Goal: Information Seeking & Learning: Learn about a topic

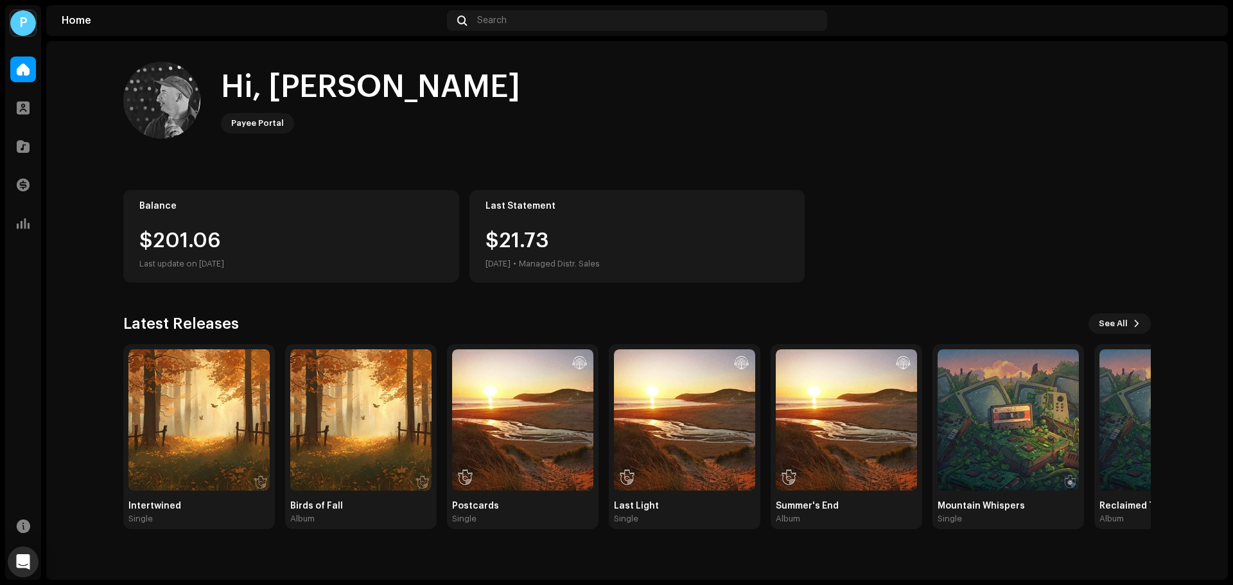
click at [189, 240] on div "$201.06" at bounding box center [291, 241] width 304 height 21
click at [182, 241] on div "$201.06" at bounding box center [291, 241] width 304 height 21
click at [15, 105] on div at bounding box center [23, 108] width 26 height 26
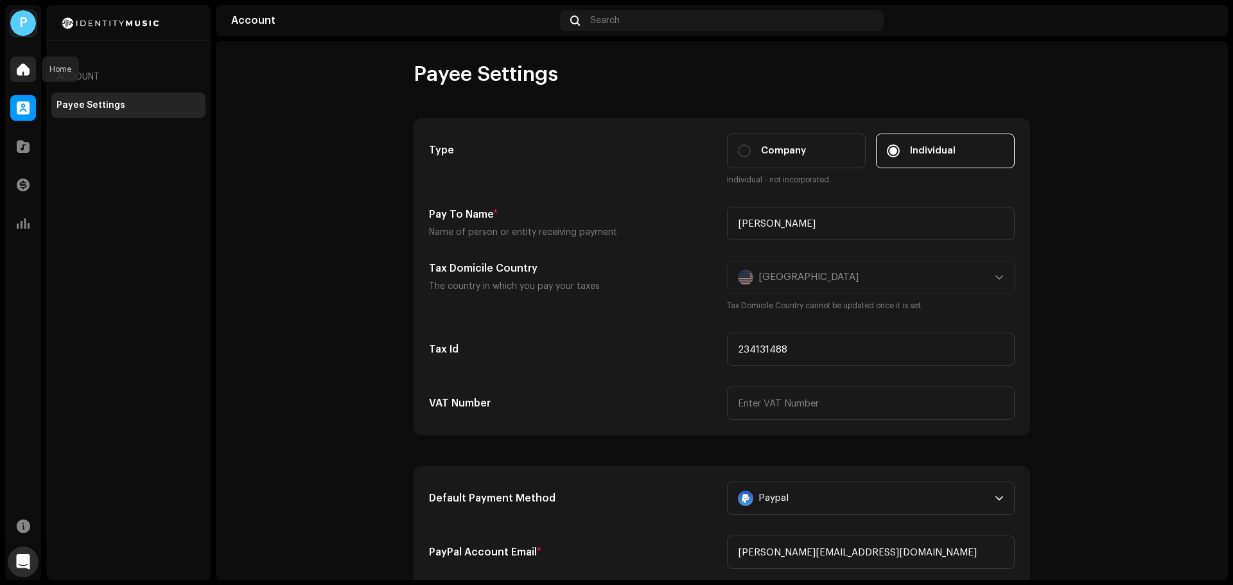
click at [20, 72] on span at bounding box center [23, 69] width 13 height 10
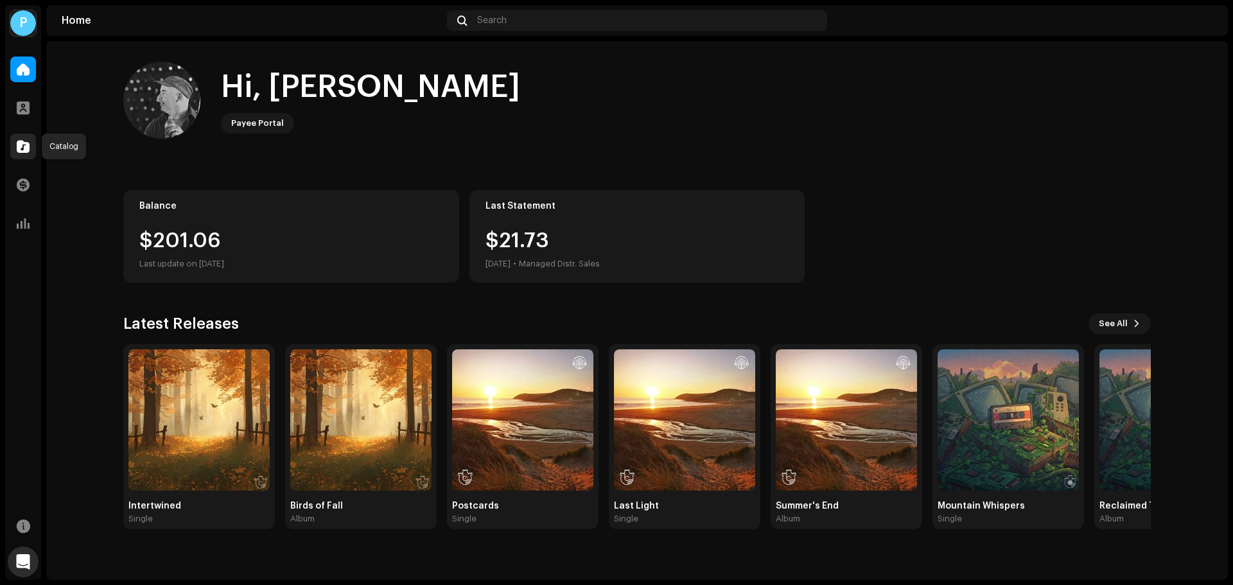
click at [14, 148] on div at bounding box center [23, 147] width 26 height 26
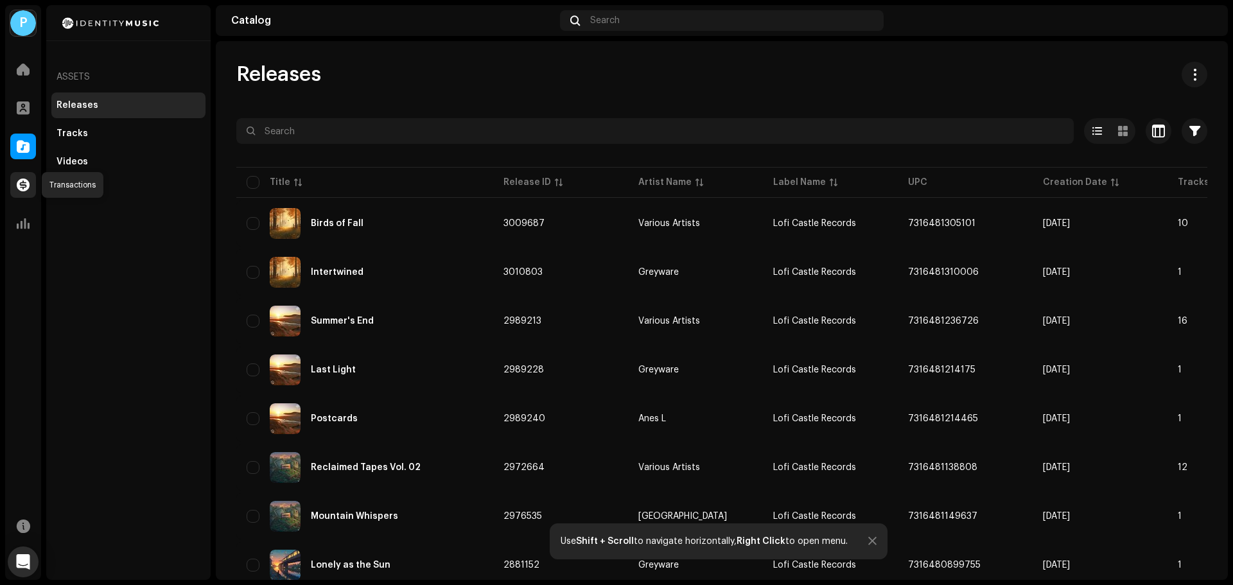
click at [24, 185] on span at bounding box center [23, 185] width 13 height 10
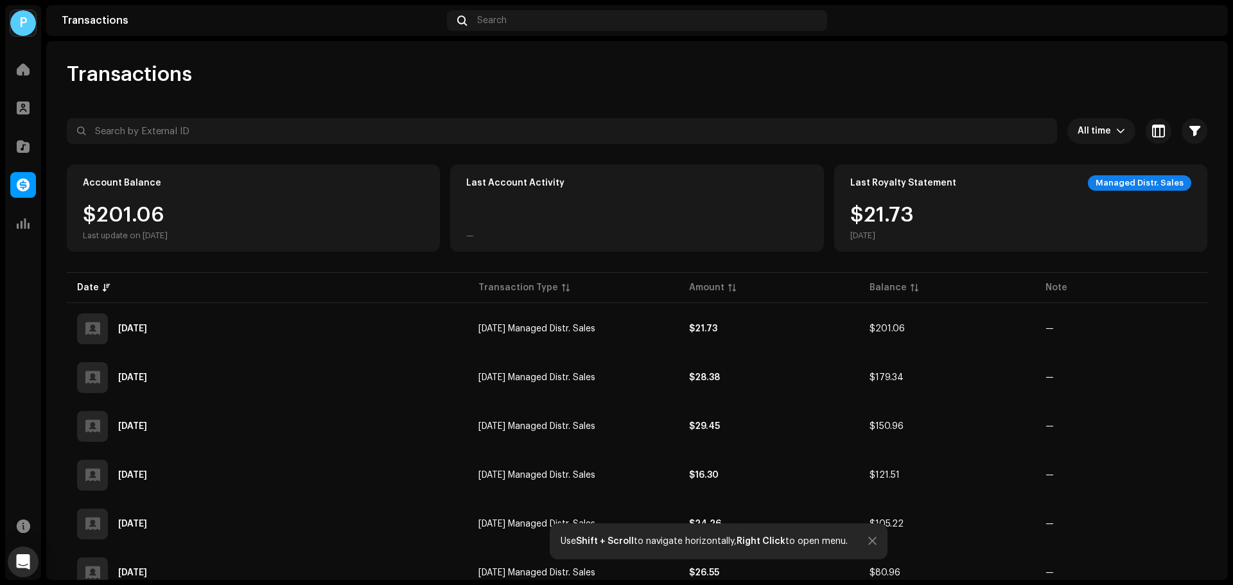
click at [1157, 184] on div "Managed Distr. Sales" at bounding box center [1139, 182] width 103 height 15
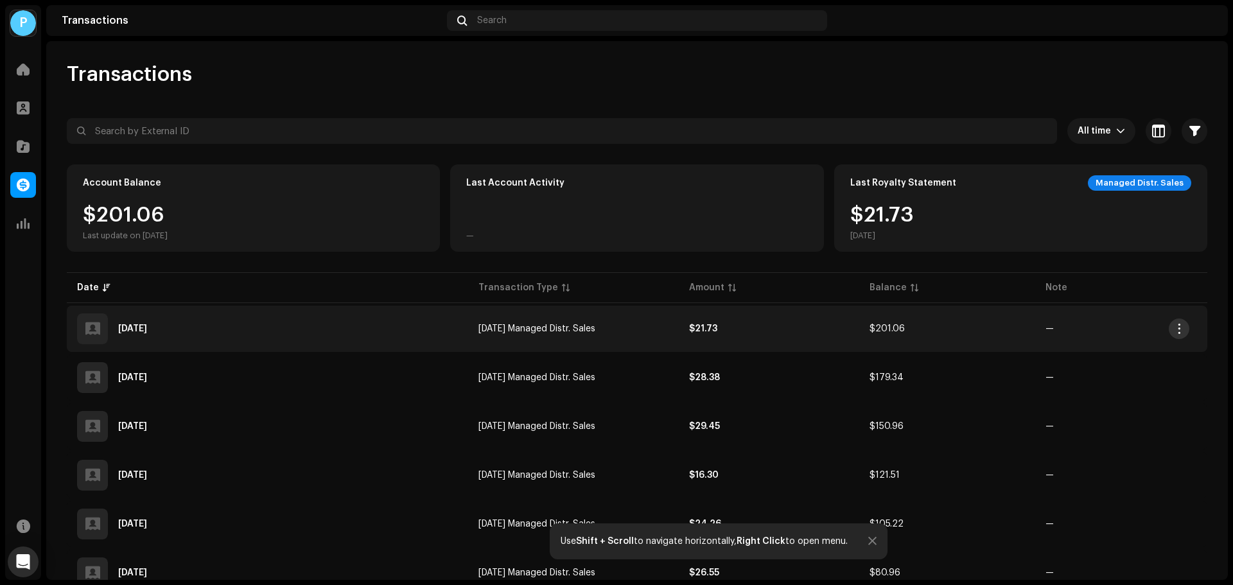
click at [1183, 326] on span "button" at bounding box center [1179, 329] width 10 height 10
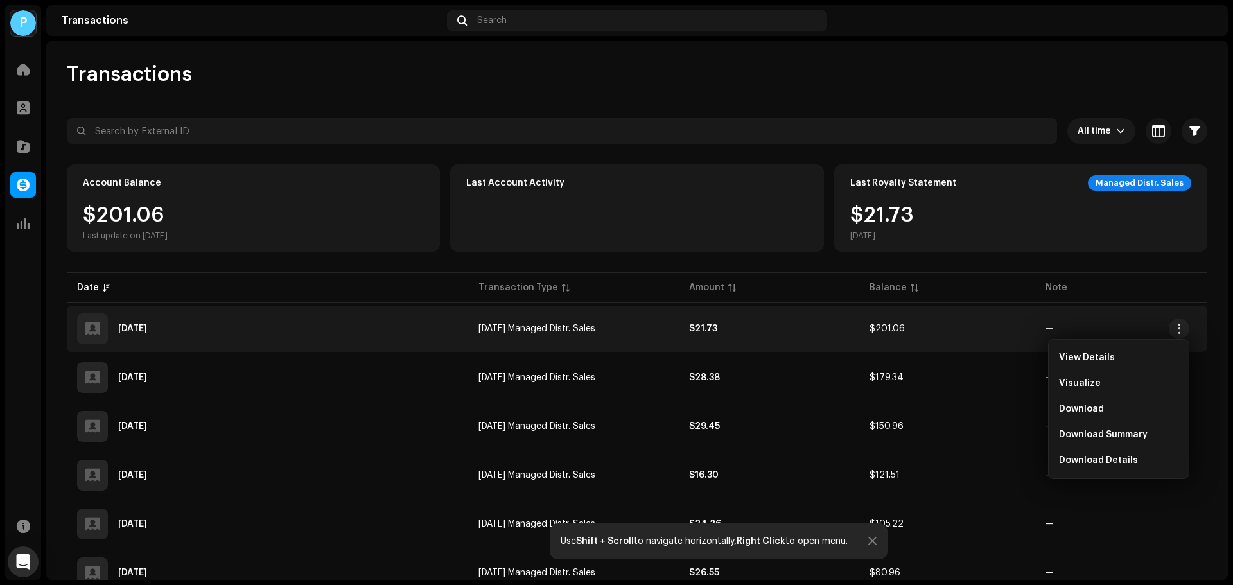
click at [907, 83] on div "Transactions" at bounding box center [637, 75] width 1140 height 26
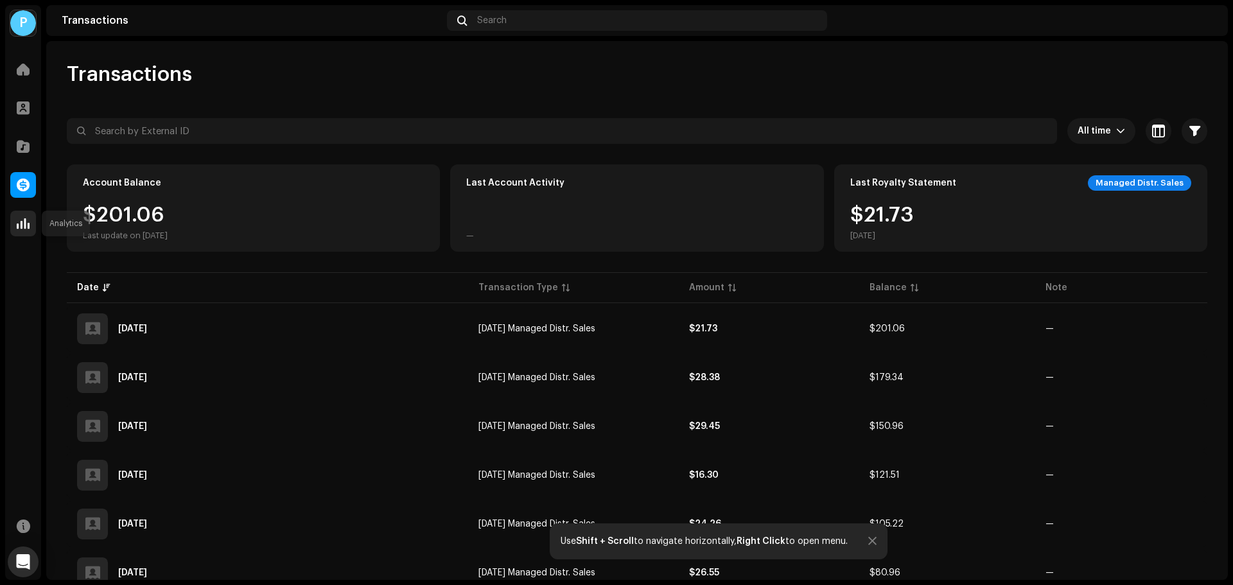
click at [21, 227] on span at bounding box center [23, 223] width 13 height 10
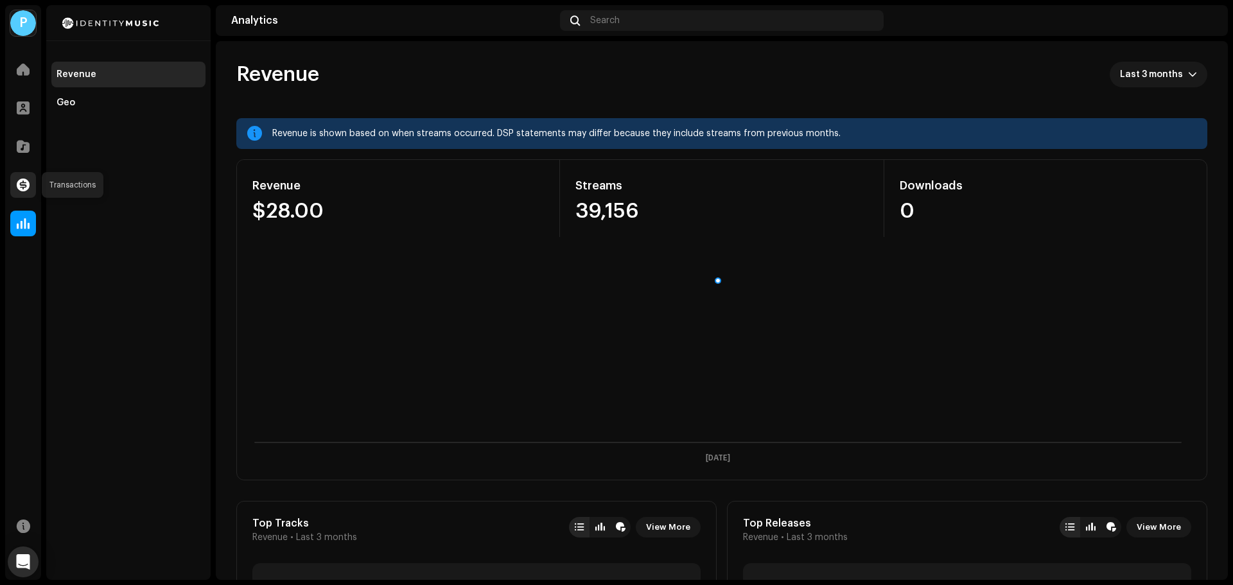
click at [17, 183] on span at bounding box center [23, 185] width 13 height 10
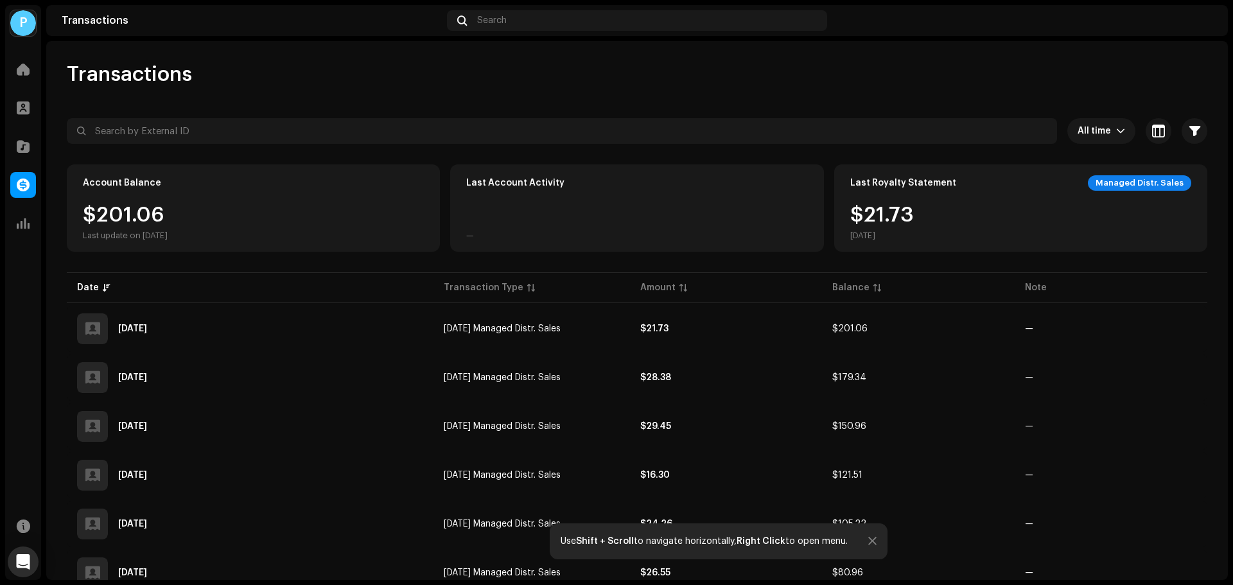
click at [1196, 24] on img at bounding box center [1202, 20] width 21 height 21
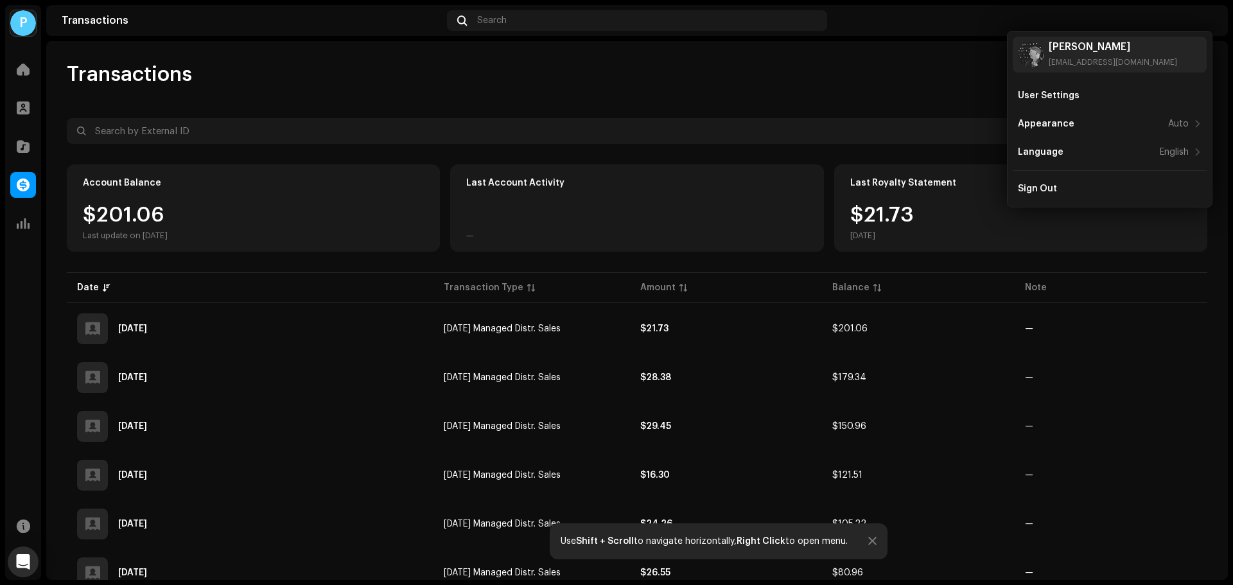
click at [893, 59] on div "Transactions All time Selected 0 Select all Options Filters Types Statements Pa…" at bounding box center [637, 310] width 1182 height 539
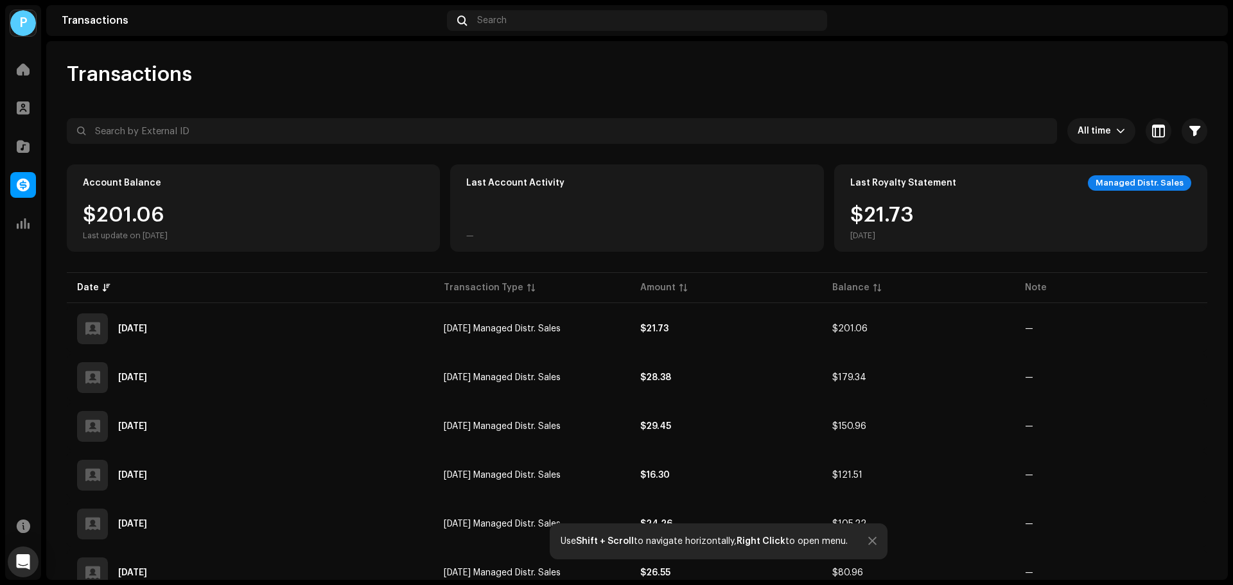
click at [1203, 19] on img at bounding box center [1202, 20] width 21 height 21
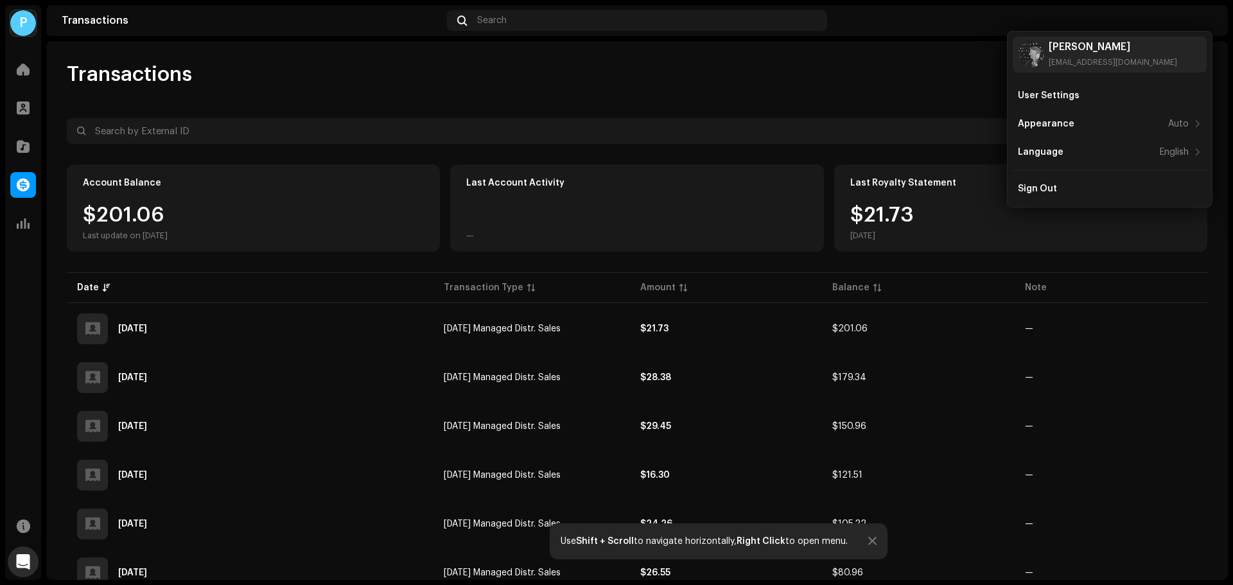
click at [922, 94] on div "Transactions All time Selected 0 Select all Options Filters Types Statements Pa…" at bounding box center [637, 419] width 1182 height 714
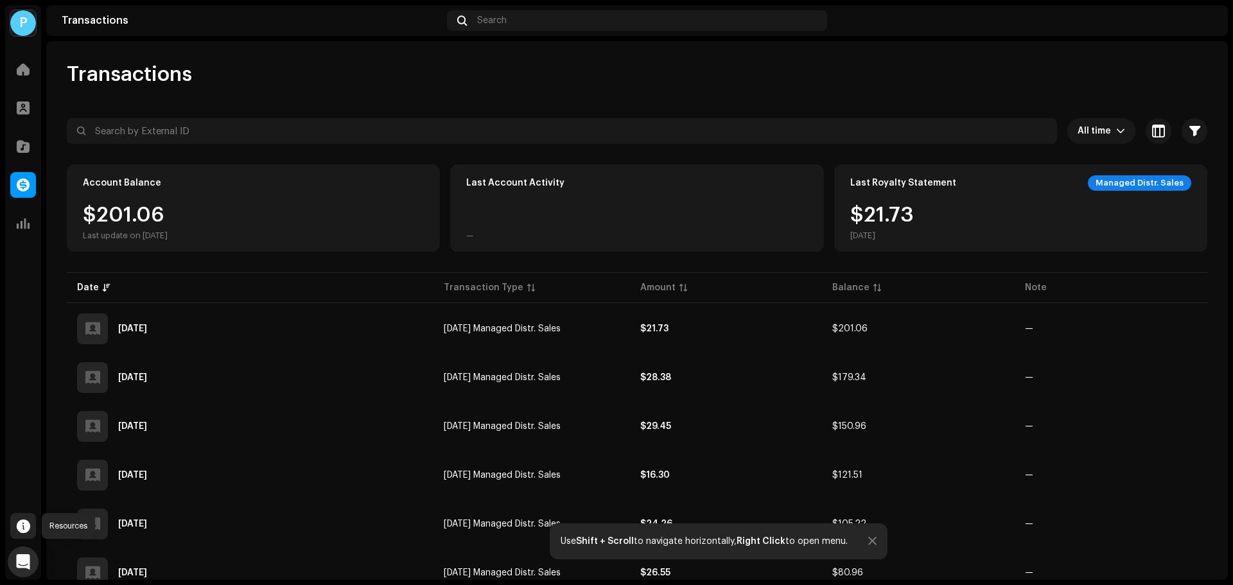
click at [19, 530] on span at bounding box center [23, 526] width 13 height 10
click at [691, 76] on div "Transactions" at bounding box center [637, 75] width 1140 height 26
click at [1202, 23] on img at bounding box center [1202, 20] width 21 height 21
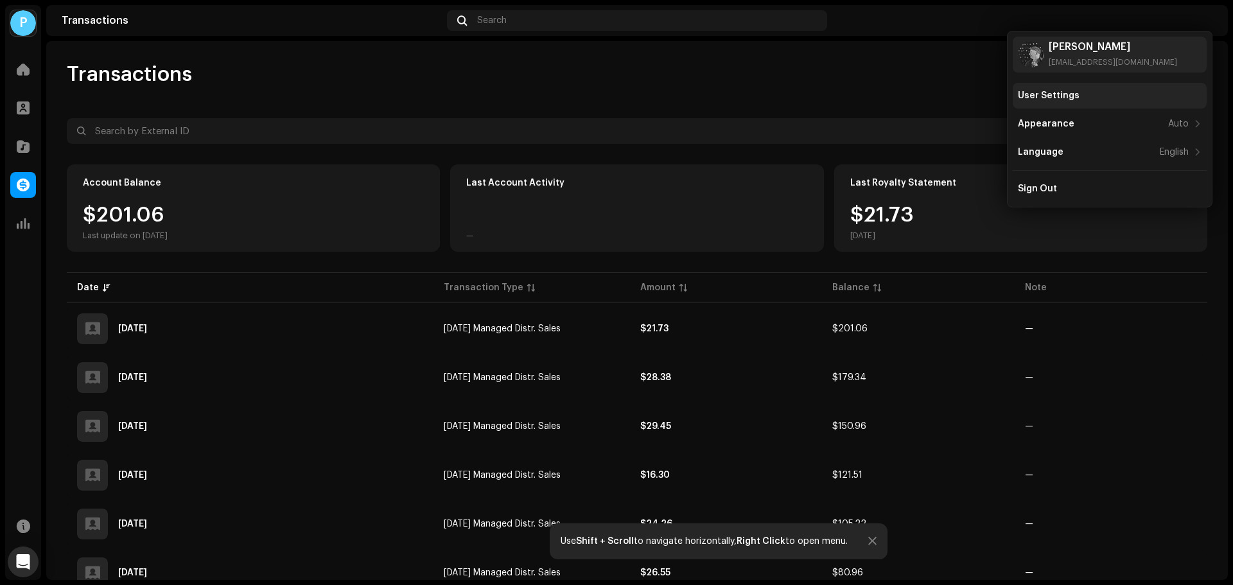
click at [1046, 94] on div "User Settings" at bounding box center [1049, 96] width 62 height 10
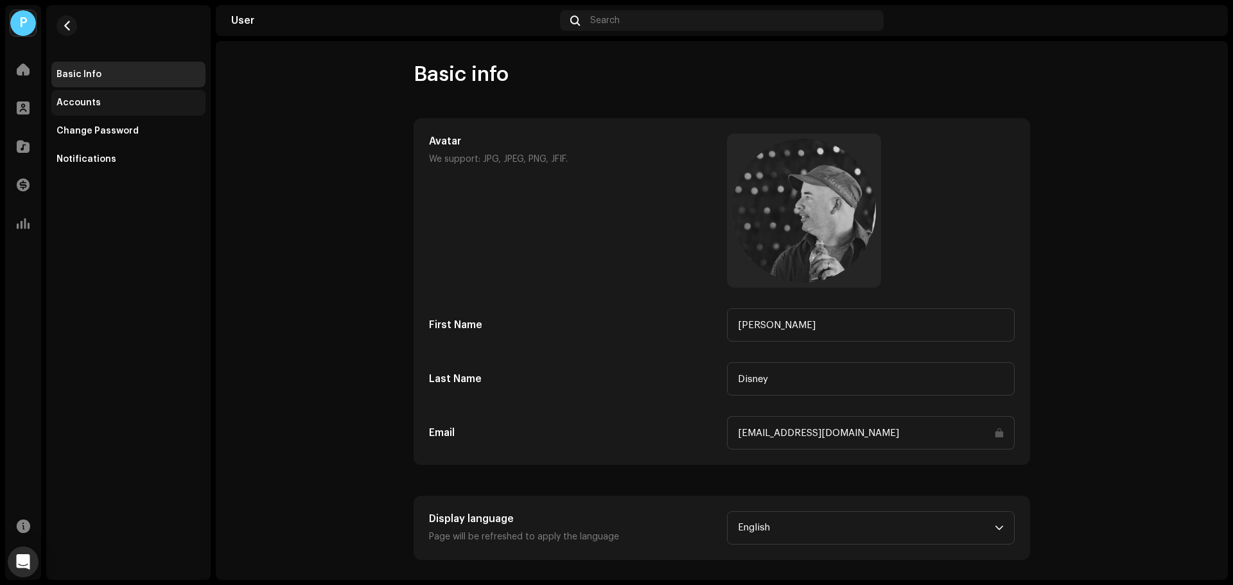
click at [62, 101] on div "Accounts" at bounding box center [79, 103] width 44 height 10
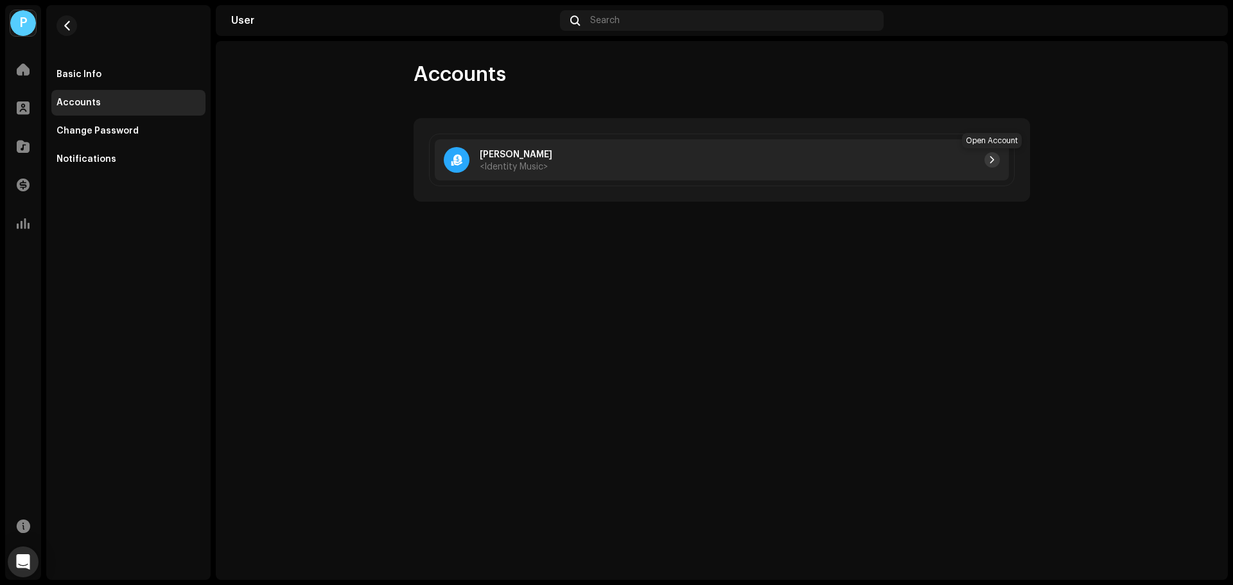
click at [988, 159] on span "button" at bounding box center [992, 160] width 8 height 10
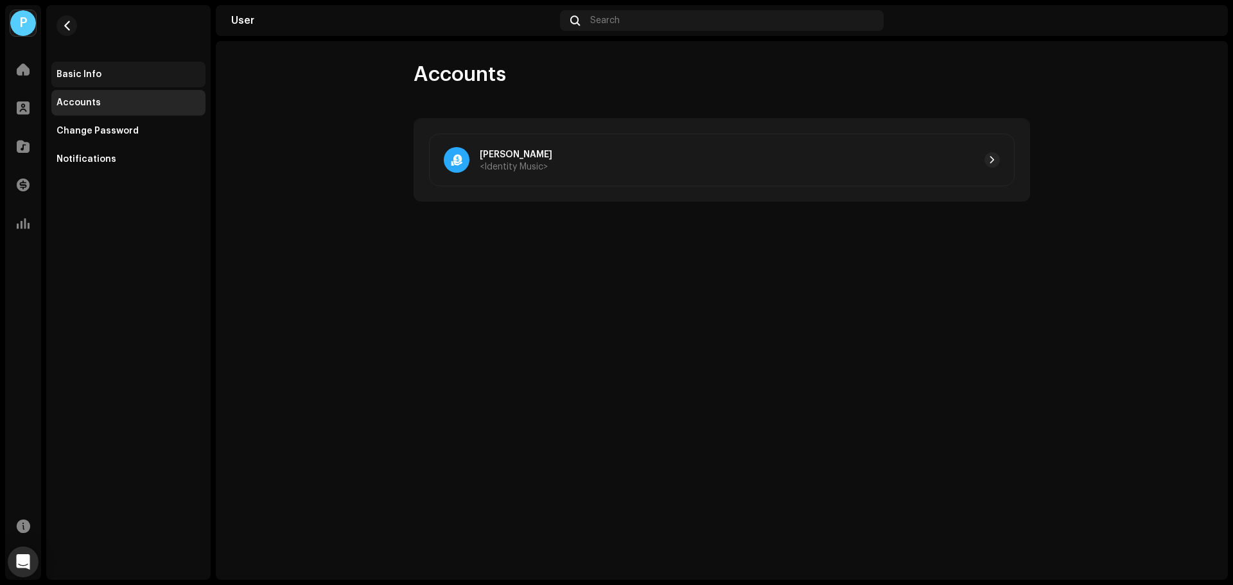
click at [57, 77] on div "Basic Info" at bounding box center [79, 74] width 45 height 10
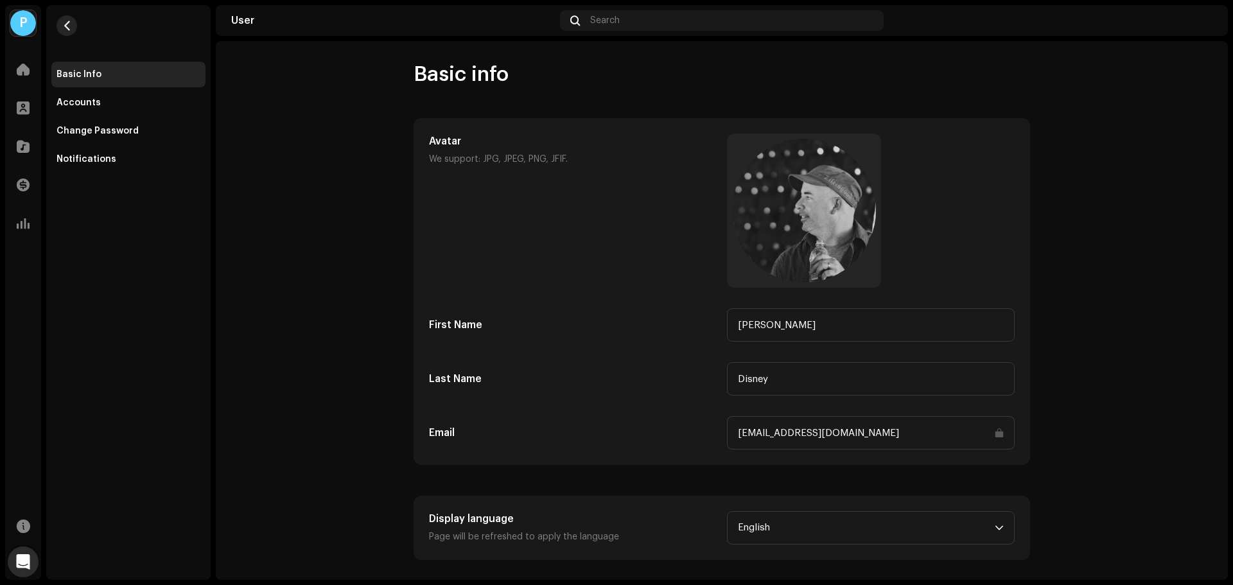
click at [65, 30] on span "button" at bounding box center [67, 26] width 10 height 10
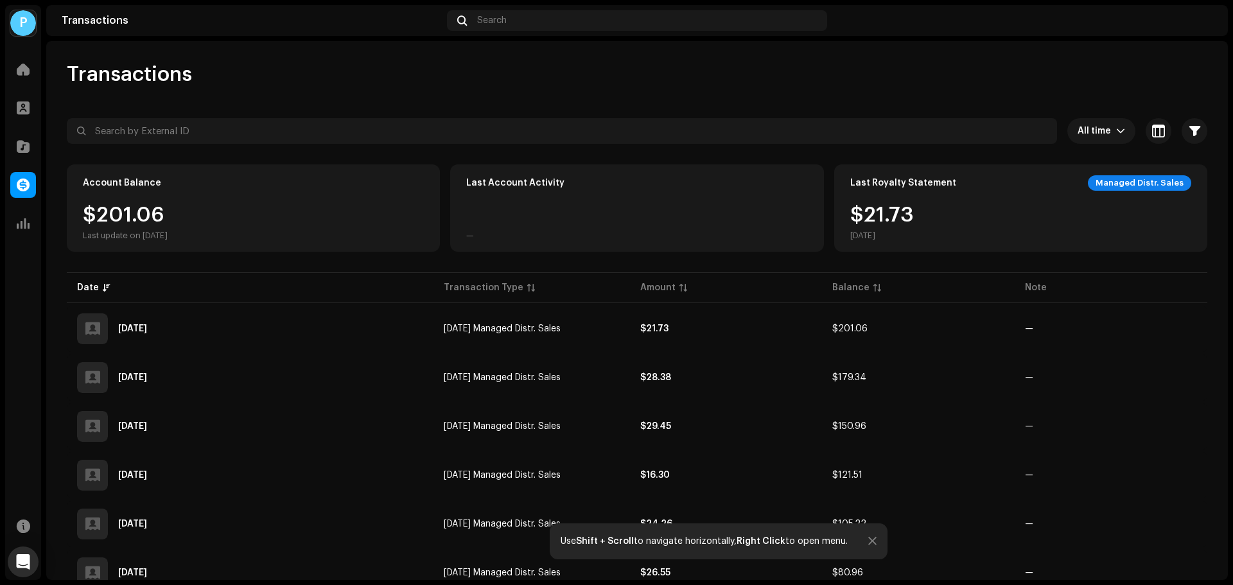
click at [1203, 24] on img at bounding box center [1202, 20] width 21 height 21
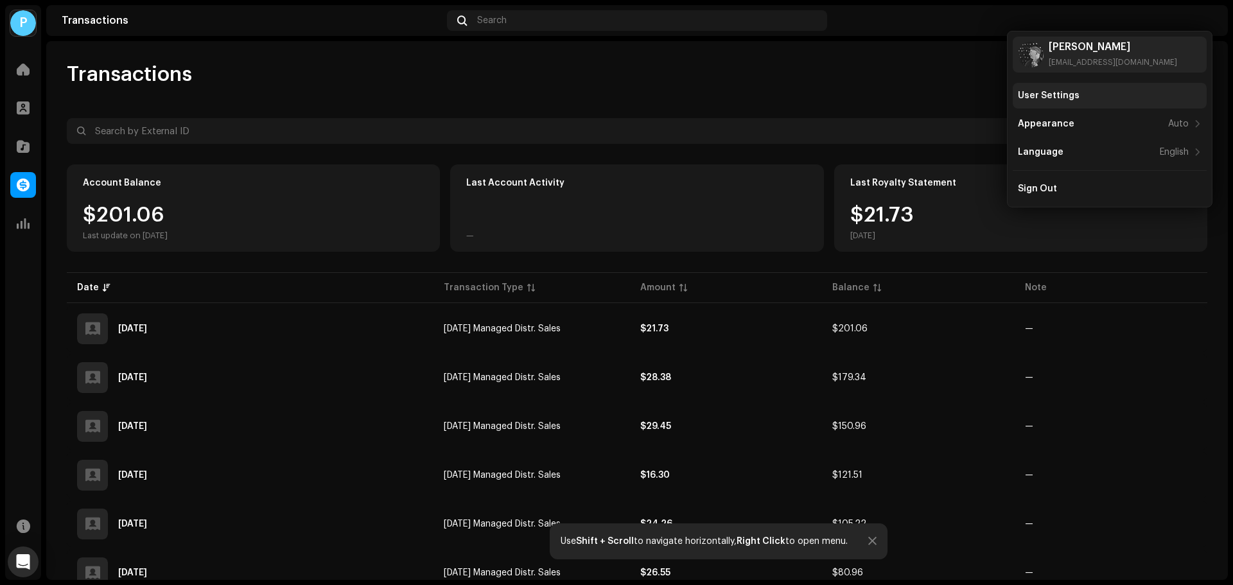
click at [1048, 97] on div "User Settings" at bounding box center [1049, 96] width 62 height 10
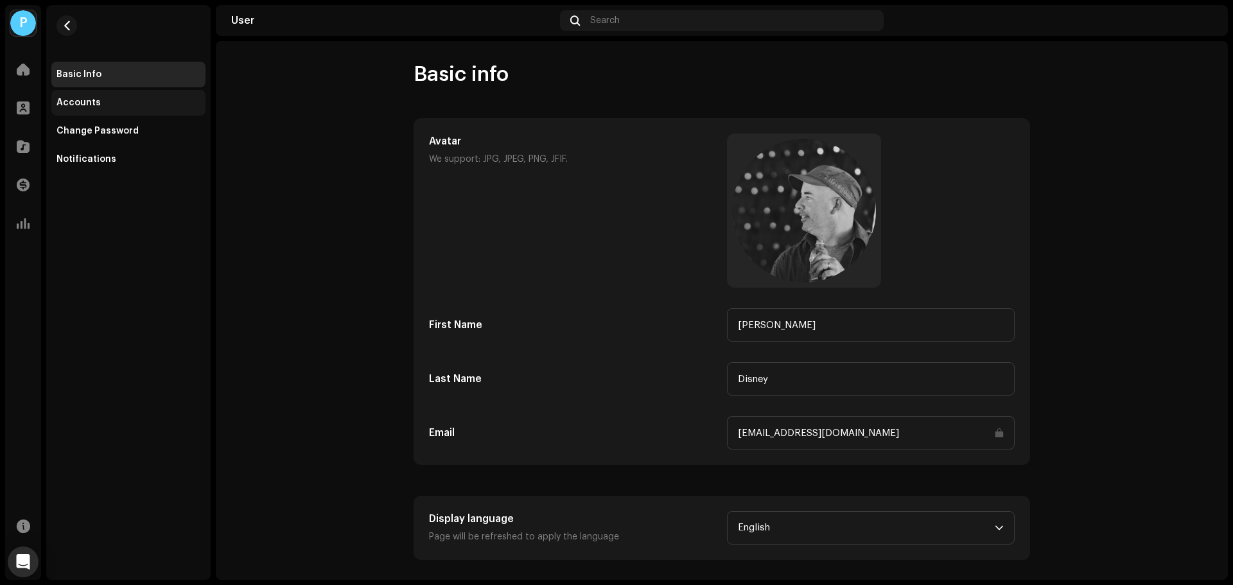
click at [74, 106] on div "Accounts" at bounding box center [79, 103] width 44 height 10
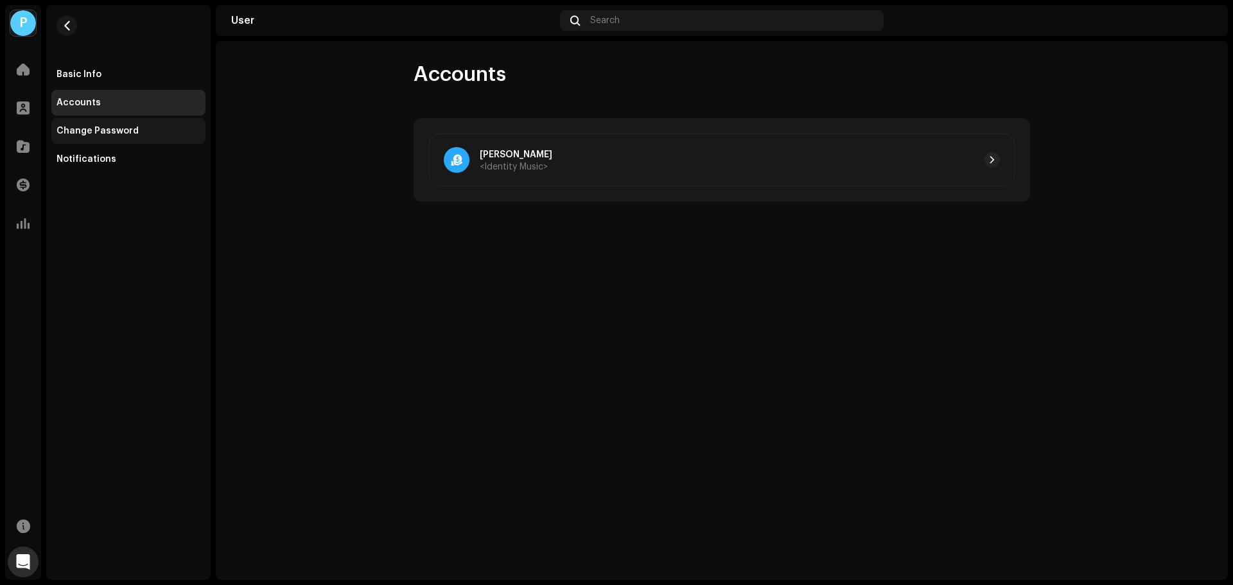
click at [80, 125] on div "Change Password" at bounding box center [128, 131] width 154 height 26
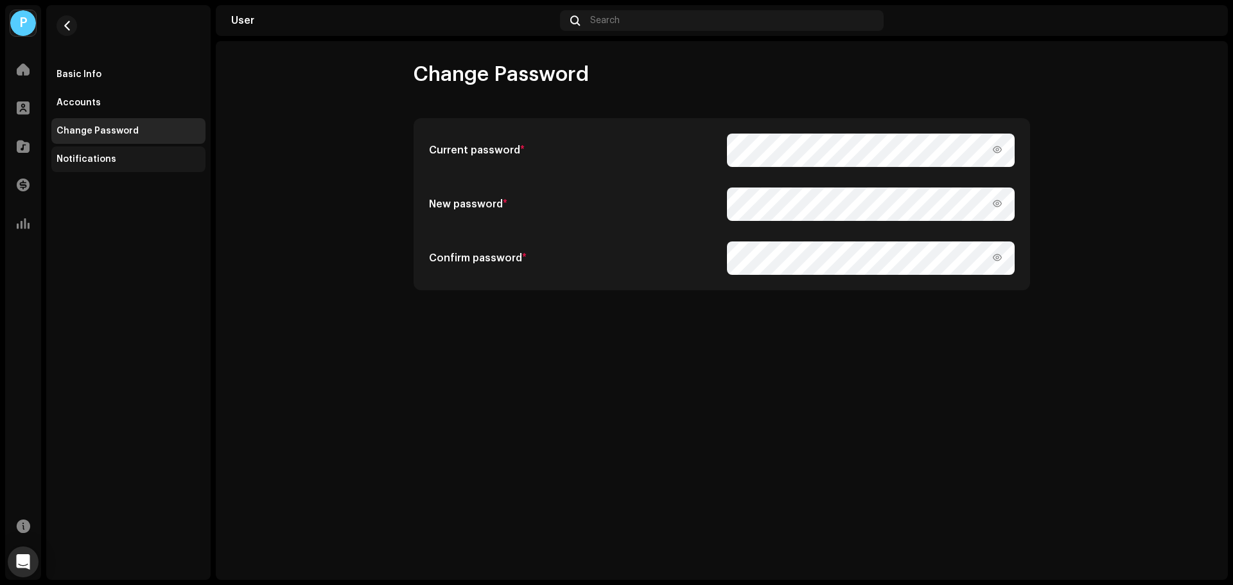
click at [84, 162] on div "Notifications" at bounding box center [87, 159] width 60 height 10
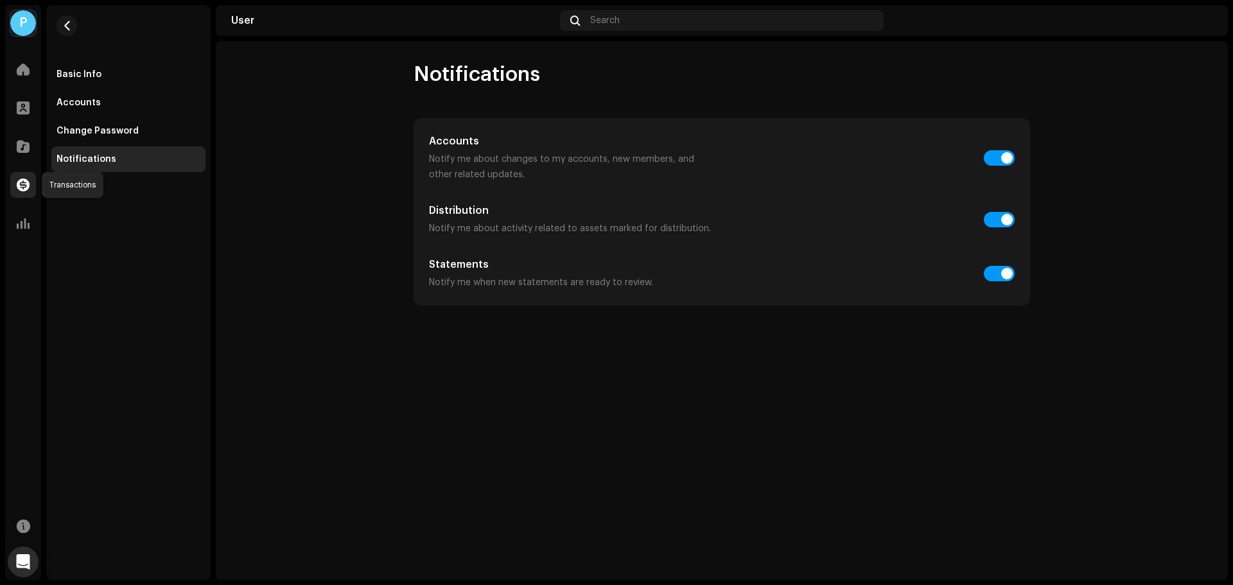
click at [11, 180] on div at bounding box center [23, 185] width 26 height 26
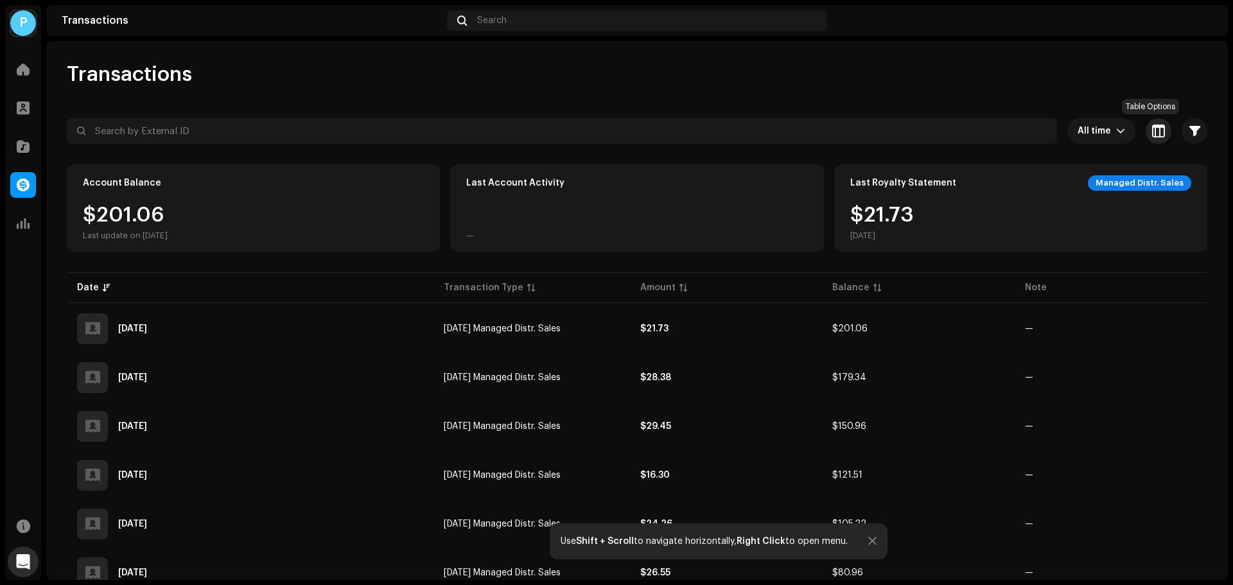
click at [1152, 127] on span "button" at bounding box center [1158, 131] width 13 height 10
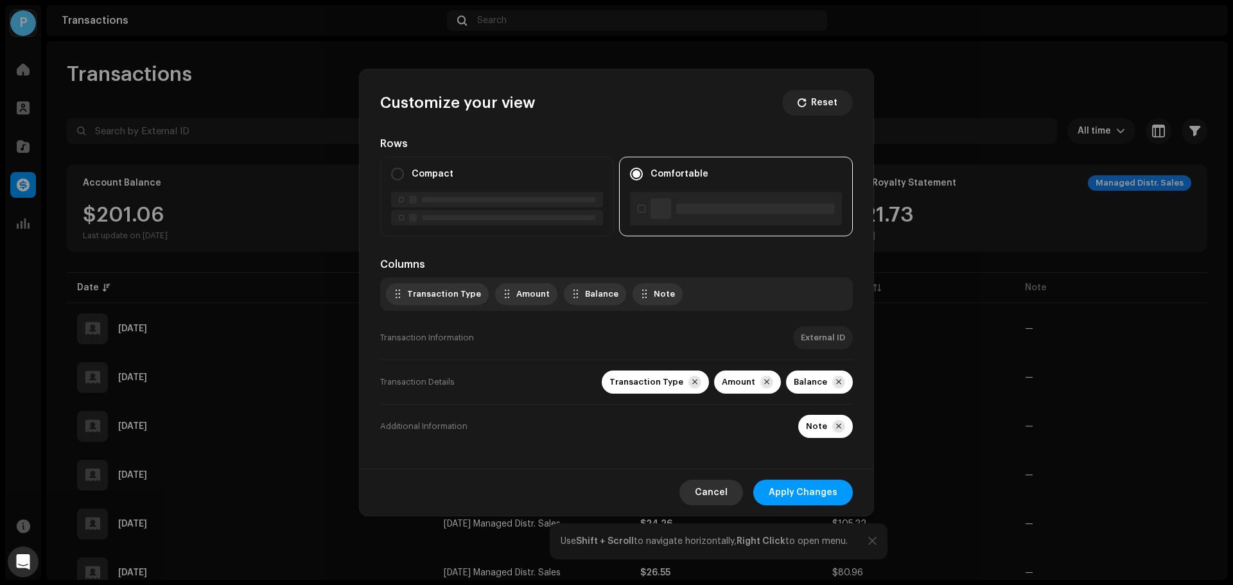
click at [702, 489] on span "Cancel" at bounding box center [711, 493] width 33 height 26
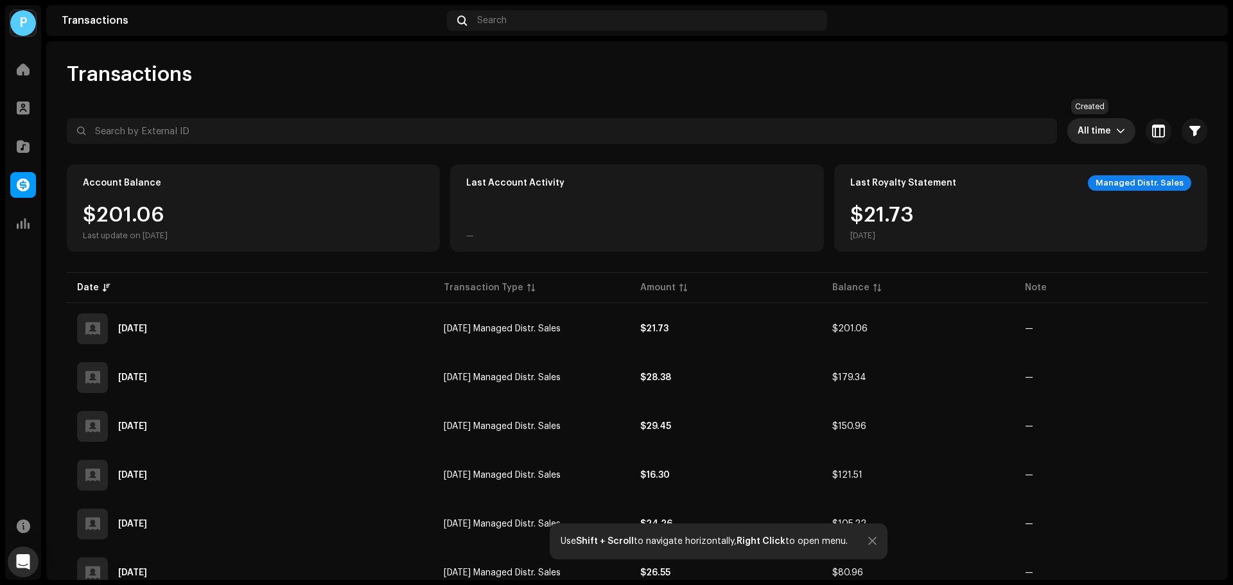
click at [1102, 130] on span "All time" at bounding box center [1096, 131] width 39 height 26
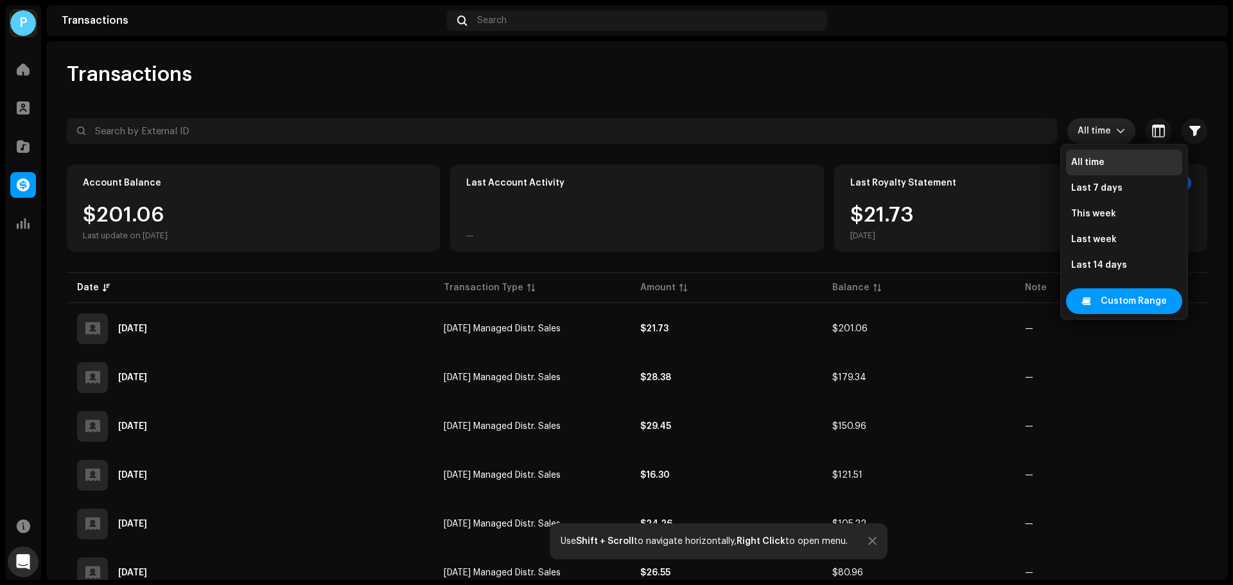
click at [1102, 130] on span "All time" at bounding box center [1096, 131] width 39 height 26
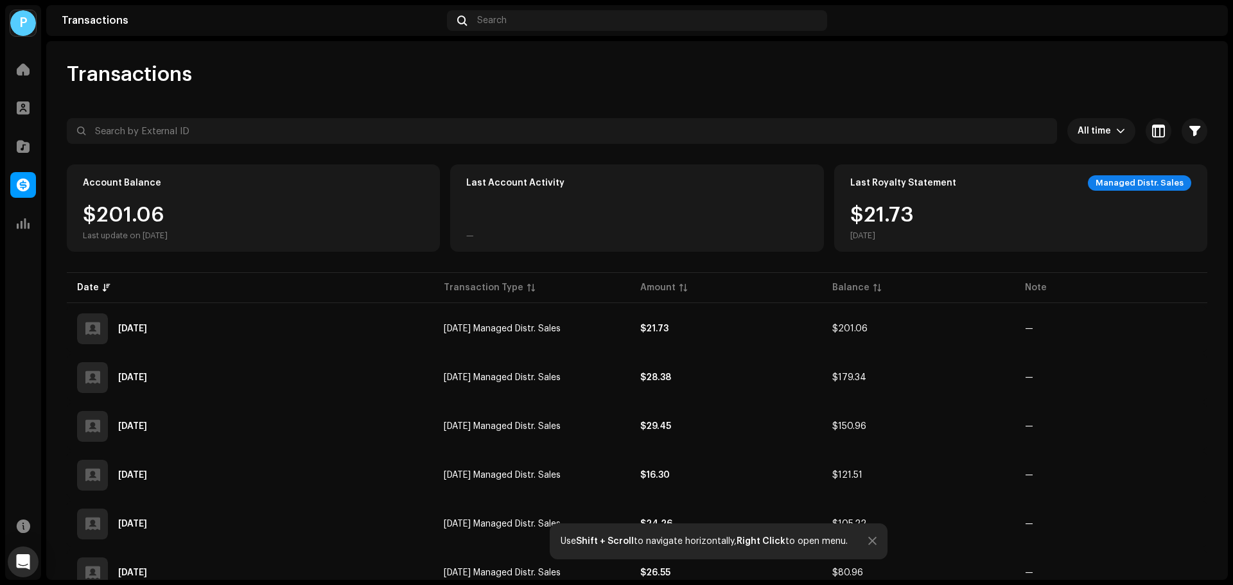
click at [848, 44] on div "Transactions All time Selected 0 Select all Options Filters Types Statements Pa…" at bounding box center [637, 310] width 1182 height 539
click at [17, 528] on span at bounding box center [23, 526] width 13 height 10
click at [31, 344] on div "Home Profile Catalog Transactions Analytics Resources" at bounding box center [23, 315] width 36 height 528
click at [23, 144] on span at bounding box center [23, 146] width 13 height 10
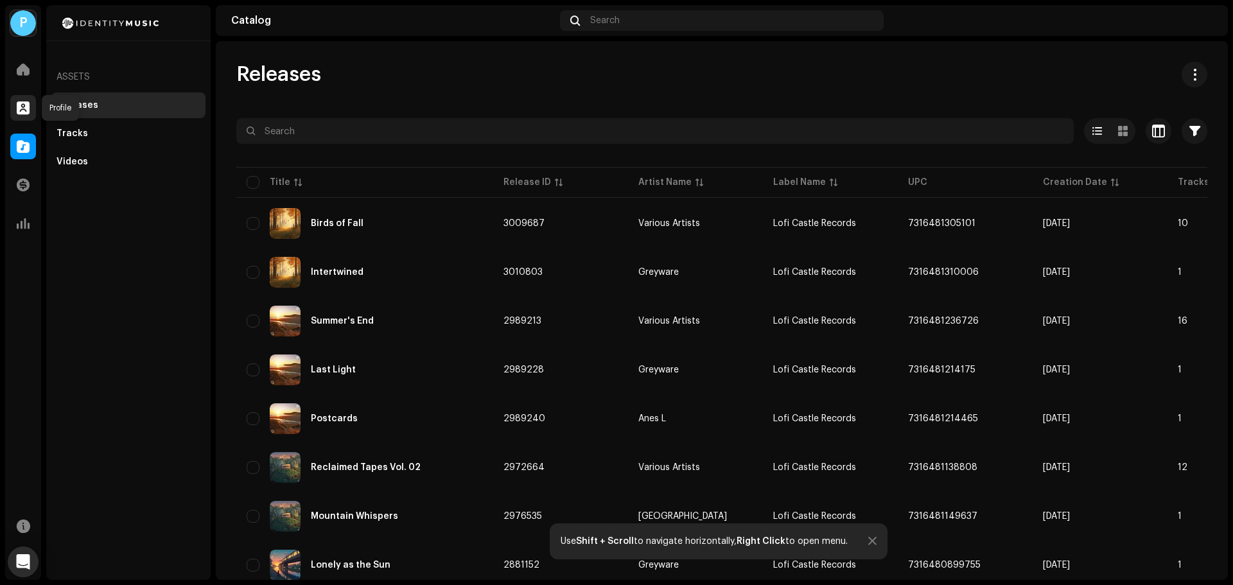
click at [24, 109] on span at bounding box center [23, 108] width 13 height 10
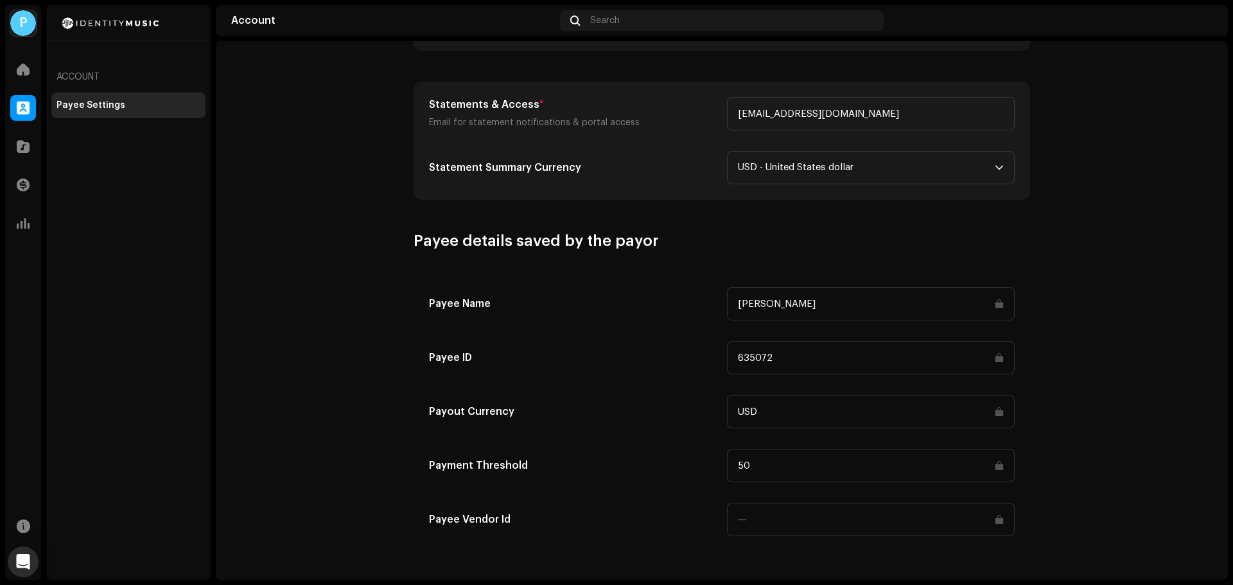
scroll to position [536, 0]
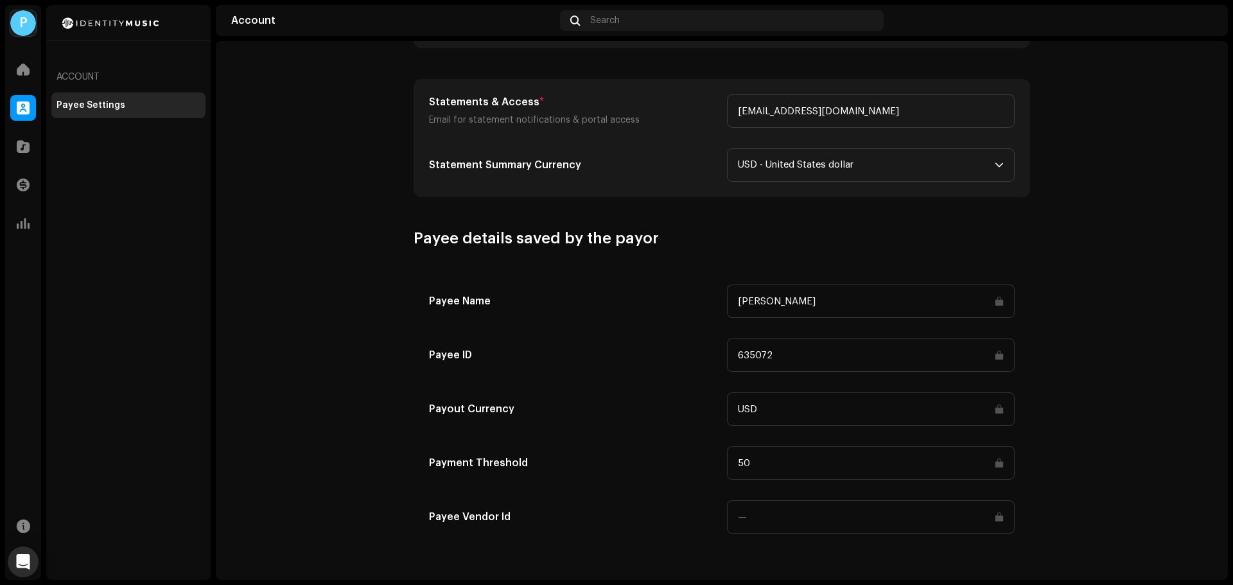
click at [804, 521] on input at bounding box center [871, 516] width 288 height 33
click at [996, 519] on input at bounding box center [871, 516] width 288 height 33
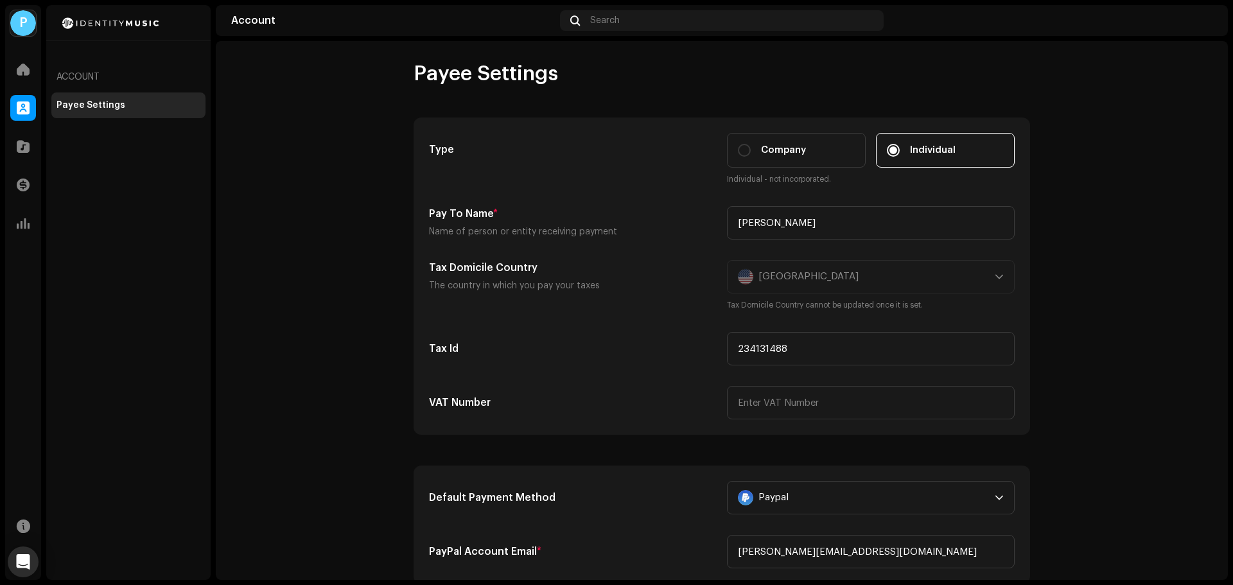
scroll to position [0, 0]
click at [24, 565] on icon "Open Intercom Messenger" at bounding box center [23, 562] width 17 height 17
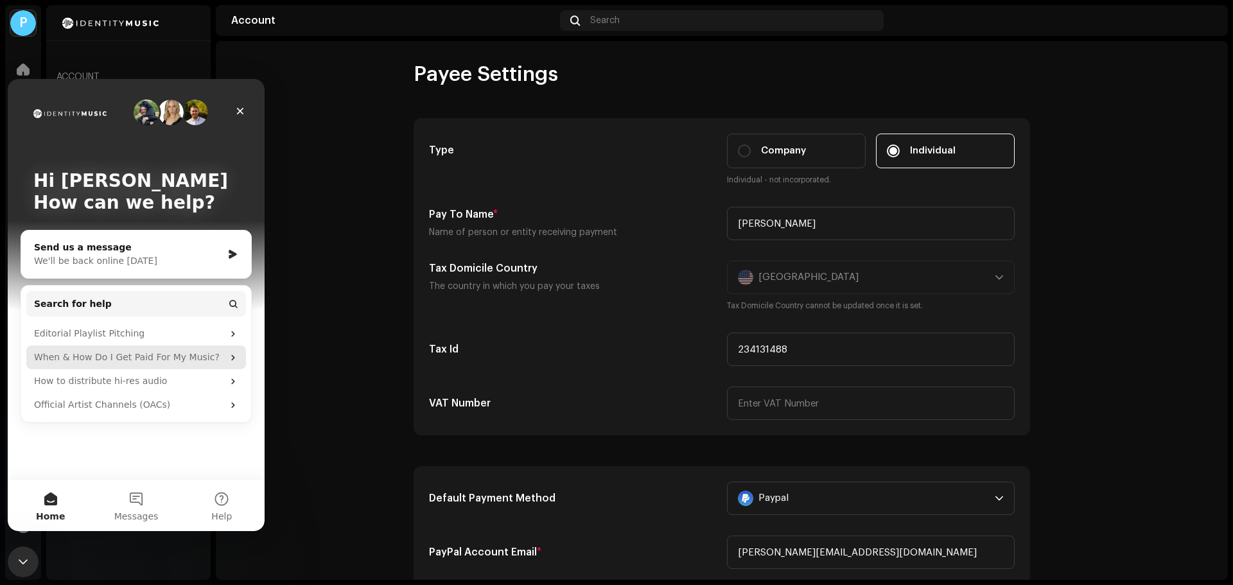
click at [100, 359] on div "When & How Do I Get Paid For My Music?" at bounding box center [128, 357] width 189 height 13
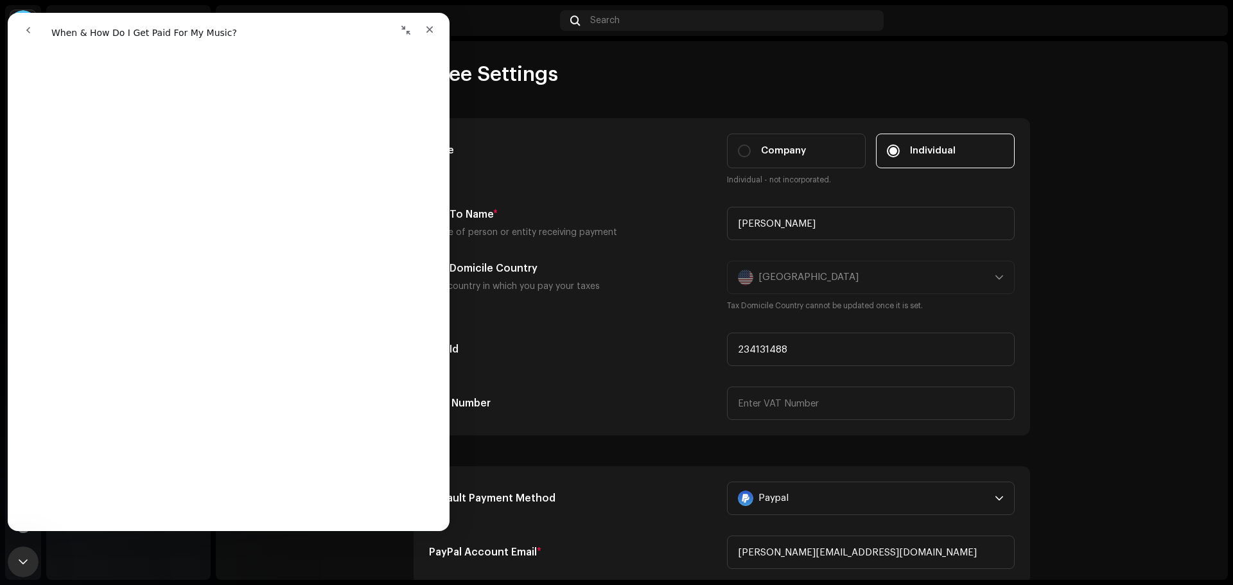
scroll to position [578, 0]
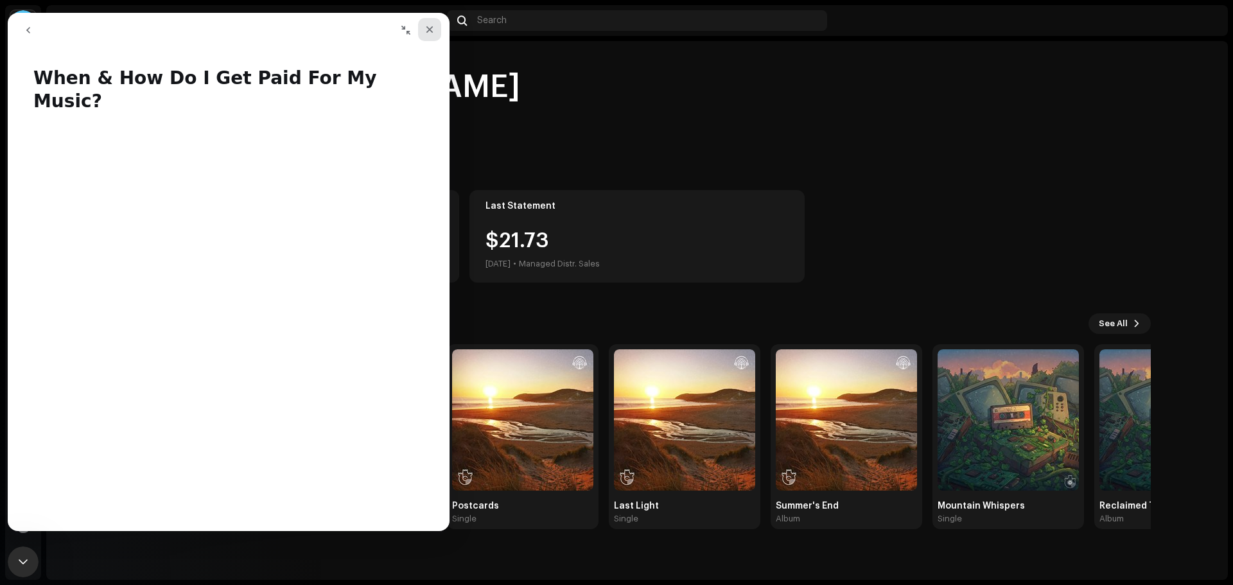
click at [429, 30] on icon "Close" at bounding box center [429, 29] width 7 height 7
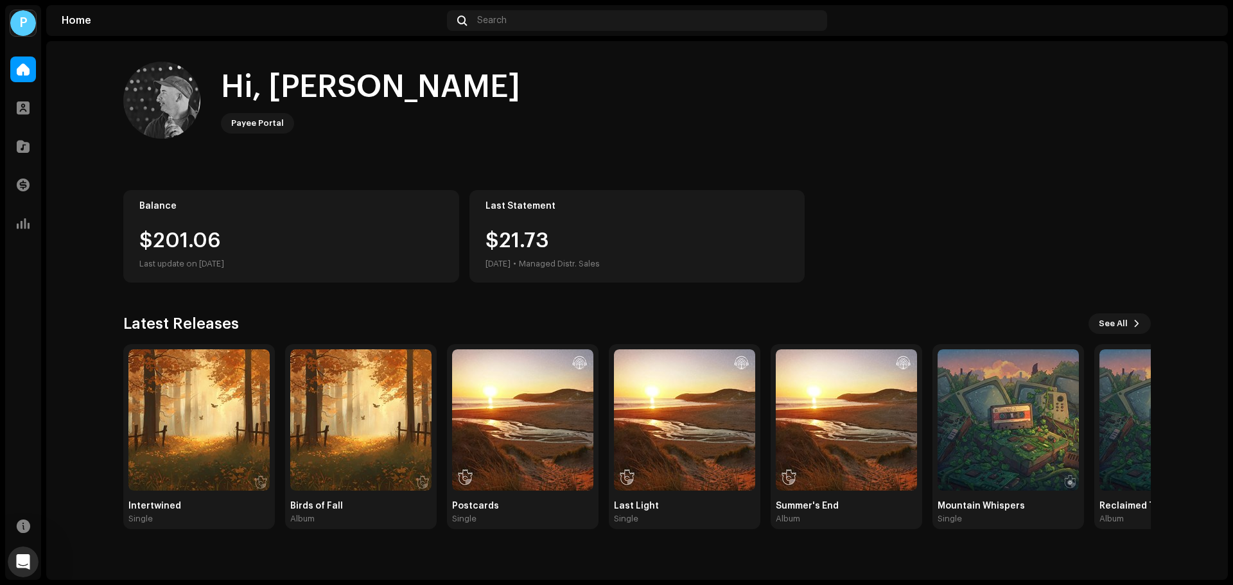
click at [1198, 22] on img at bounding box center [1202, 20] width 21 height 21
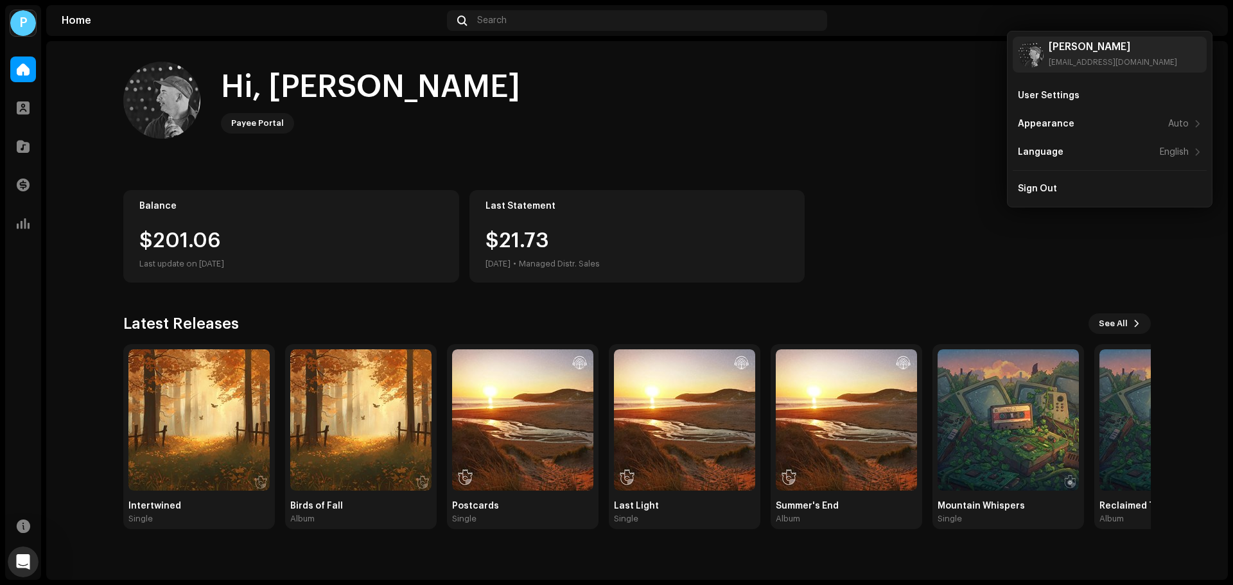
click at [941, 116] on div "Hi, Patrick Payee Portal" at bounding box center [636, 100] width 1027 height 77
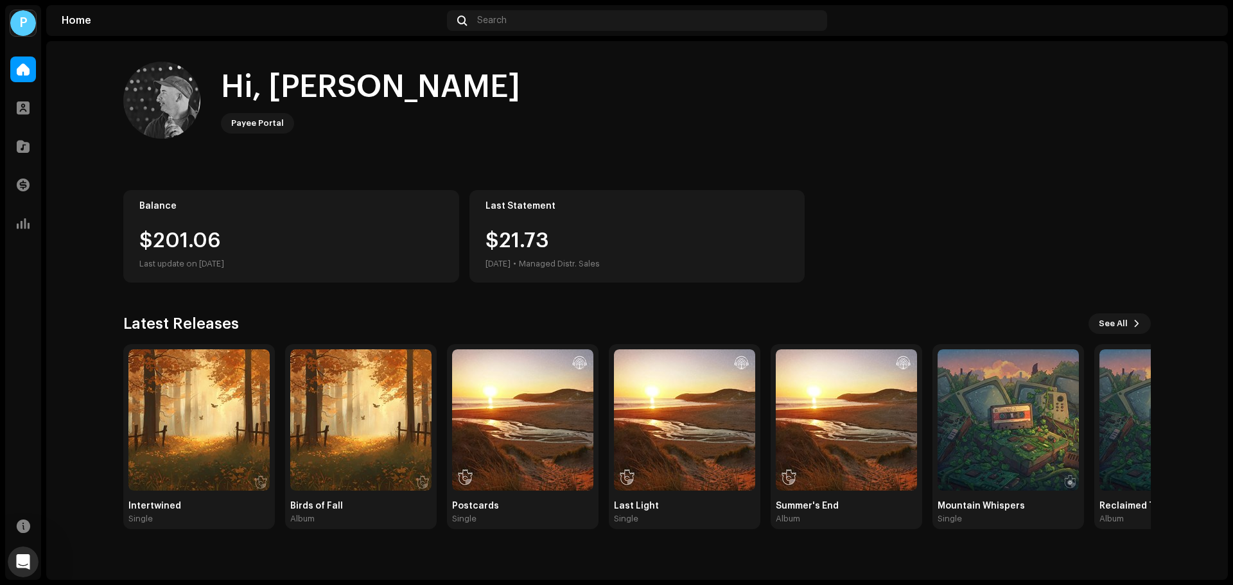
click at [1198, 19] on img at bounding box center [1202, 20] width 21 height 21
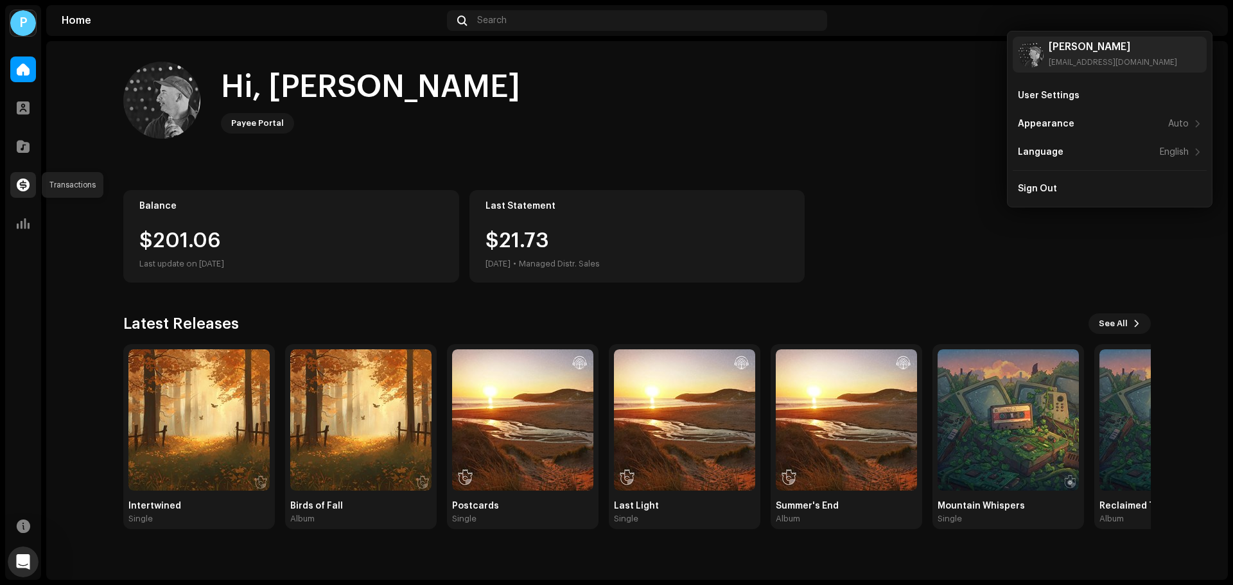
click at [21, 184] on span at bounding box center [23, 185] width 13 height 10
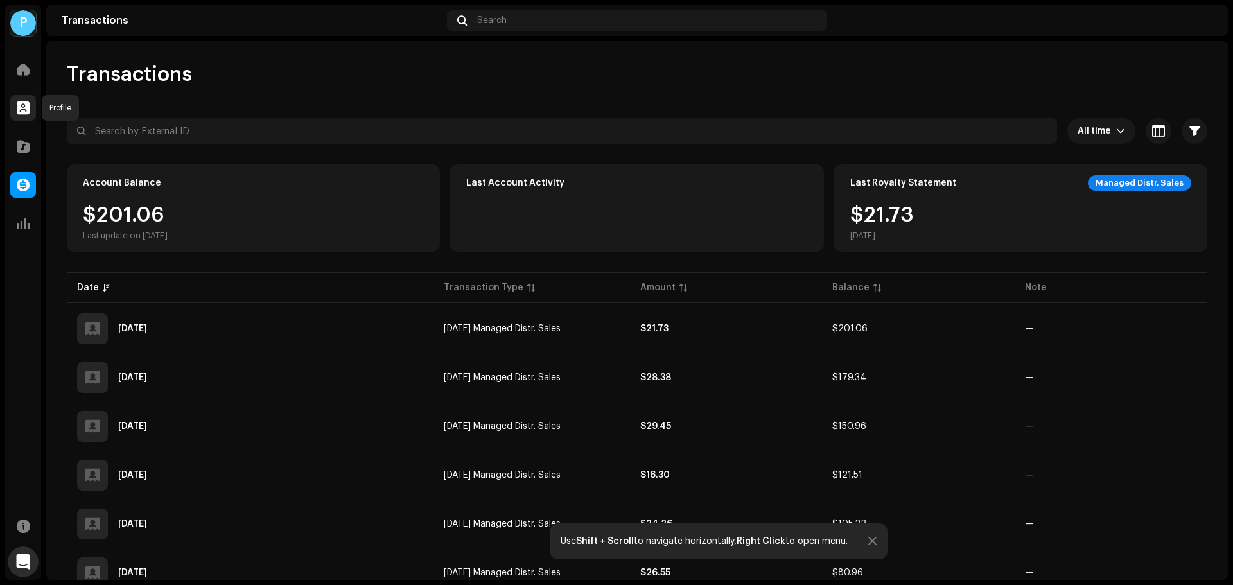
click at [28, 105] on span at bounding box center [23, 108] width 13 height 10
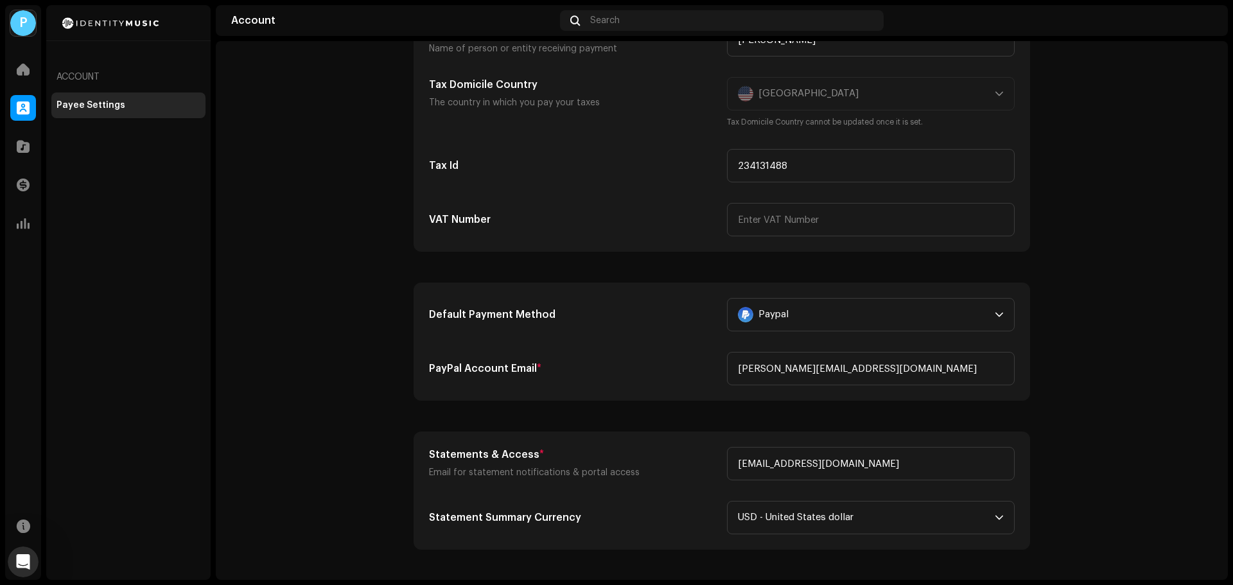
scroll to position [193, 0]
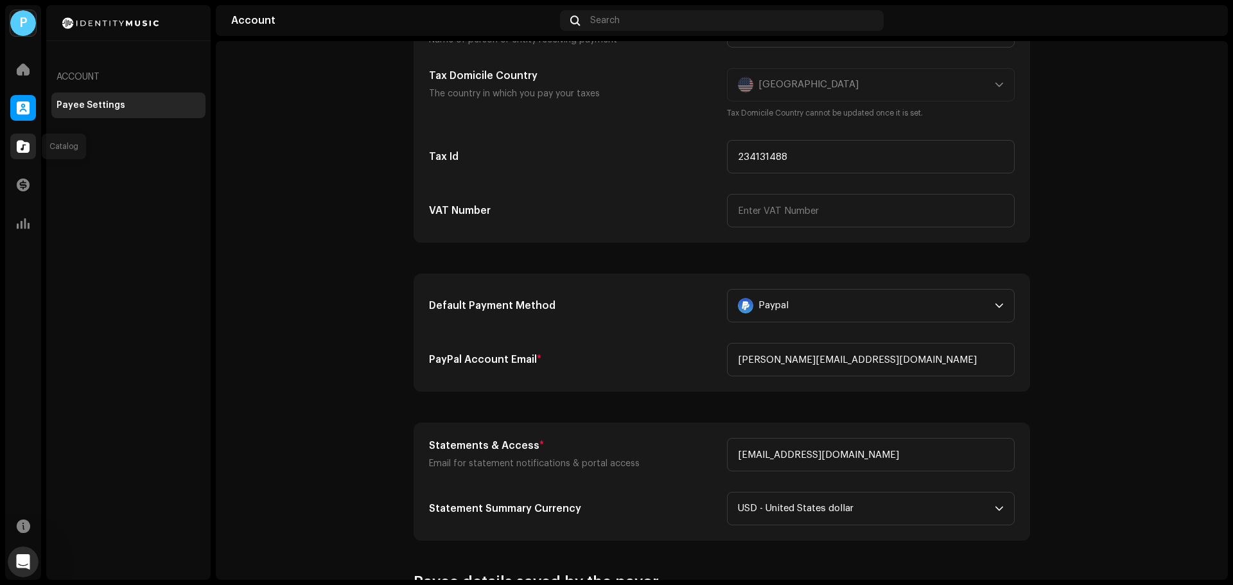
click at [31, 143] on div at bounding box center [23, 147] width 26 height 26
